Goal: Find specific page/section: Find specific page/section

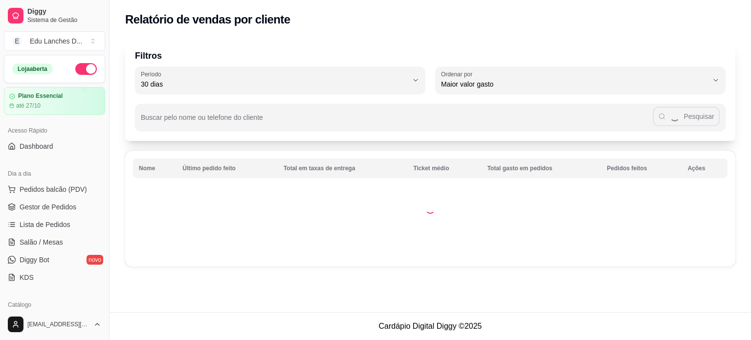
select select "30"
select select "HIGHEST_TOTAL_SPENT_WITH_ORDERS"
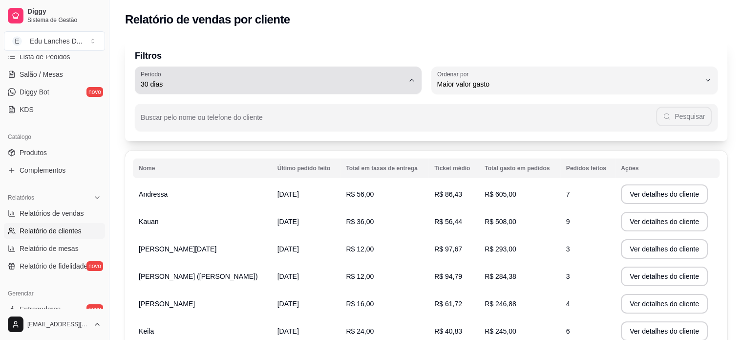
click at [411, 79] on icon "button" at bounding box center [412, 80] width 8 height 8
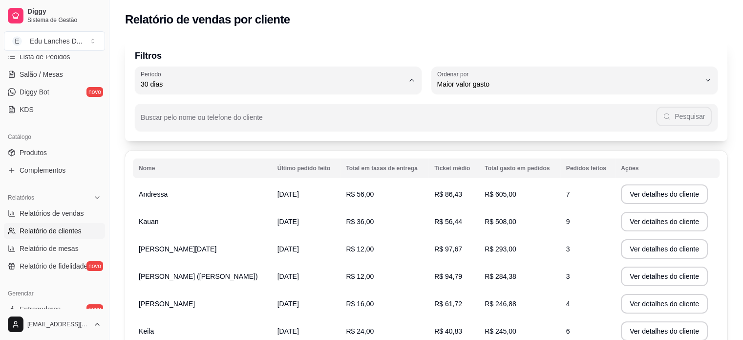
click at [264, 114] on li "Hoje" at bounding box center [278, 107] width 268 height 15
type input "0"
select select "0"
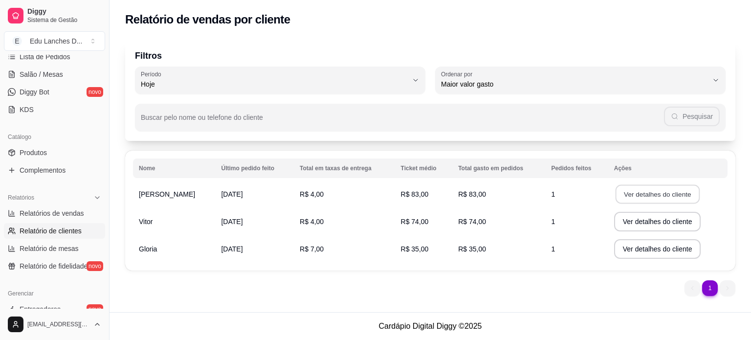
click at [648, 195] on button "Ver detalhes do cliente" at bounding box center [657, 194] width 84 height 19
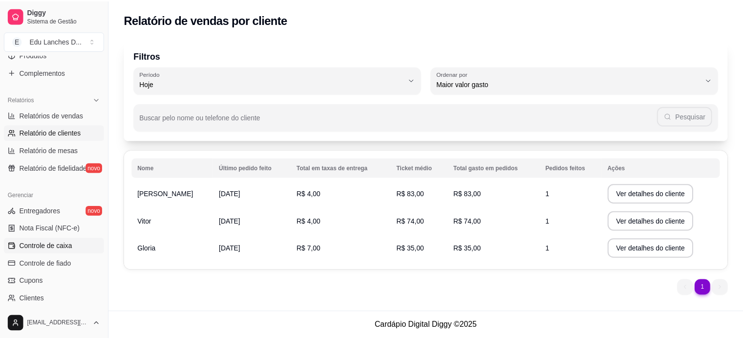
scroll to position [363, 0]
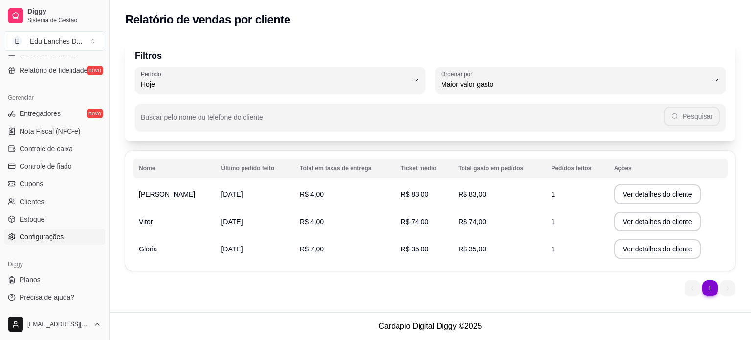
click at [44, 235] on span "Configurações" at bounding box center [42, 237] width 44 height 10
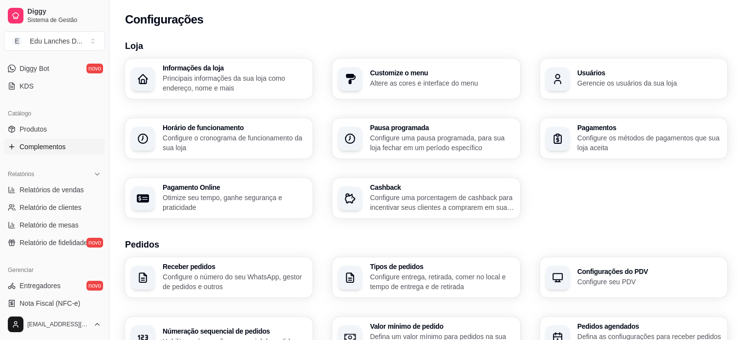
scroll to position [195, 0]
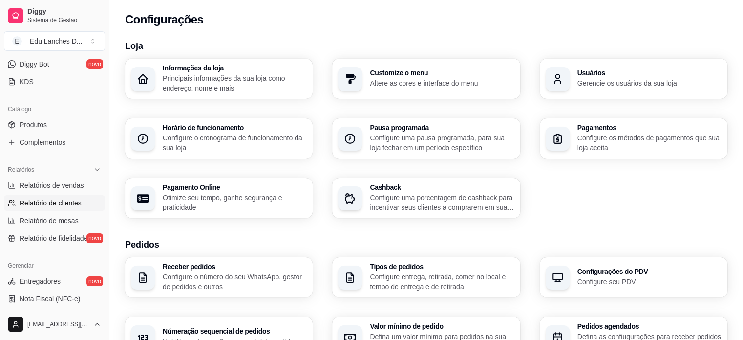
click at [61, 203] on span "Relatório de clientes" at bounding box center [51, 203] width 62 height 10
select select "30"
select select "HIGHEST_TOTAL_SPENT_WITH_ORDERS"
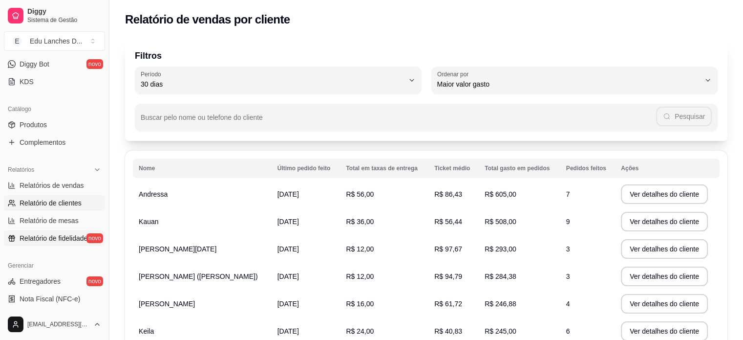
click at [57, 239] on span "Relatório de fidelidade" at bounding box center [54, 238] width 68 height 10
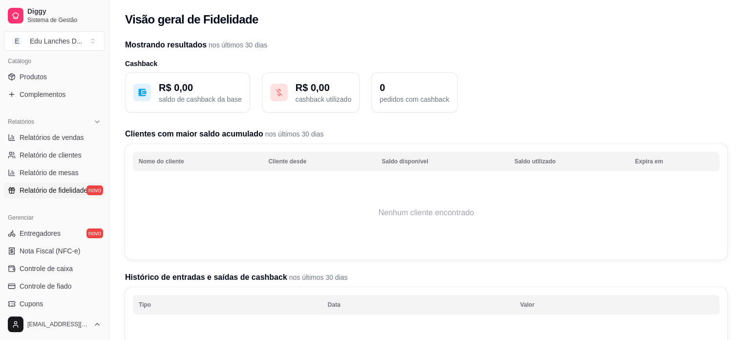
scroll to position [363, 0]
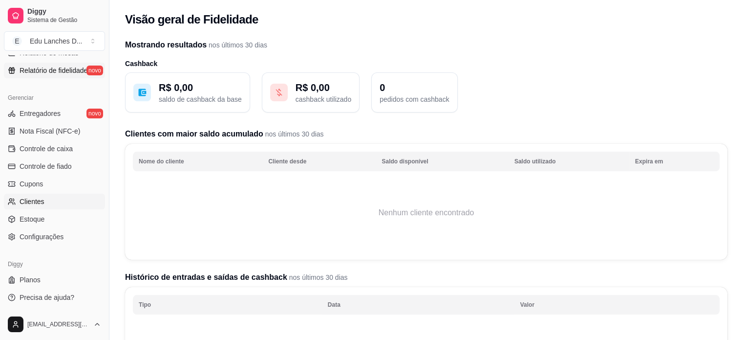
click at [38, 201] on span "Clientes" at bounding box center [32, 201] width 25 height 10
